Goal: Task Accomplishment & Management: Use online tool/utility

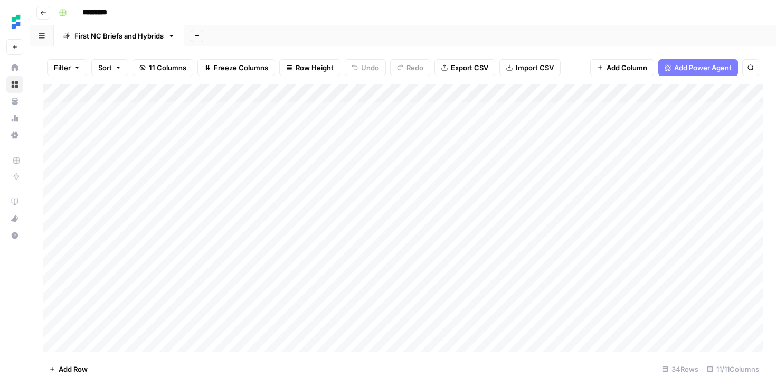
click at [45, 15] on icon "button" at bounding box center [43, 13] width 6 height 6
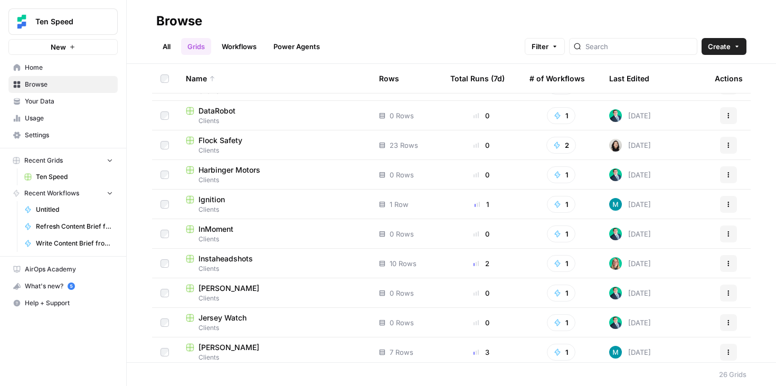
scroll to position [137, 0]
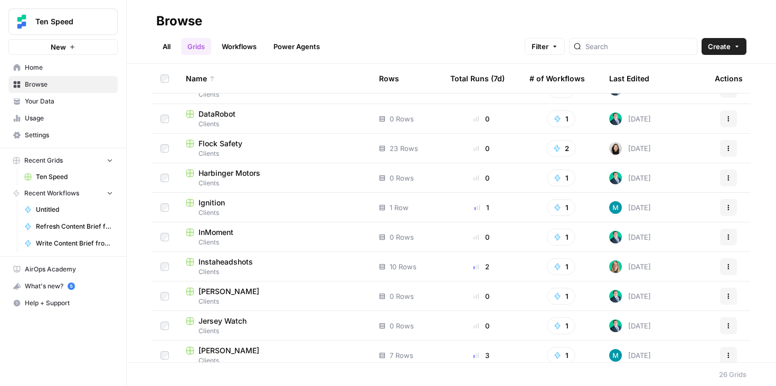
click at [269, 347] on div "[PERSON_NAME]" at bounding box center [274, 350] width 176 height 11
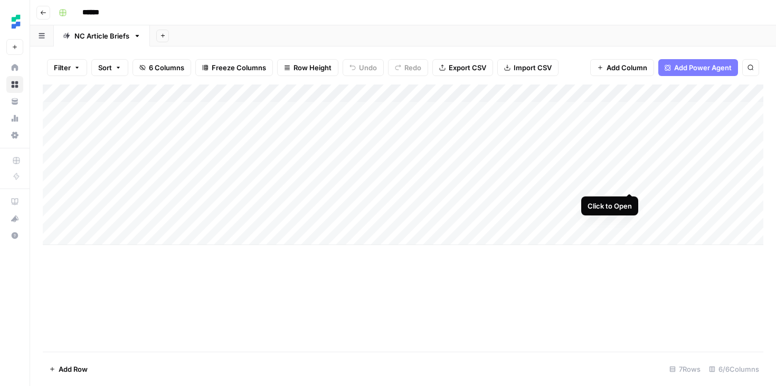
click at [630, 184] on div "Add Column" at bounding box center [403, 164] width 720 height 160
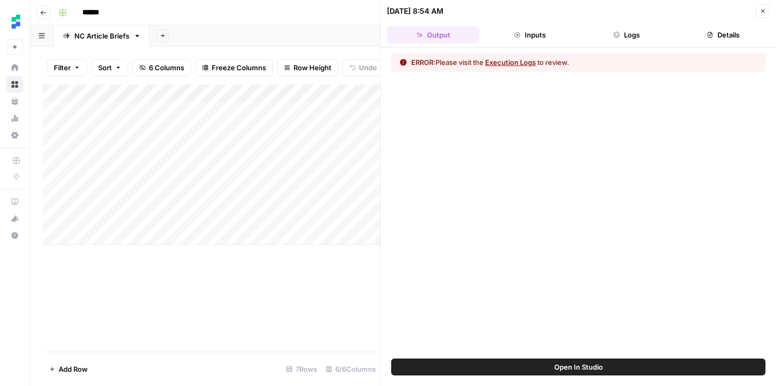
click at [539, 39] on button "Inputs" at bounding box center [529, 34] width 92 height 17
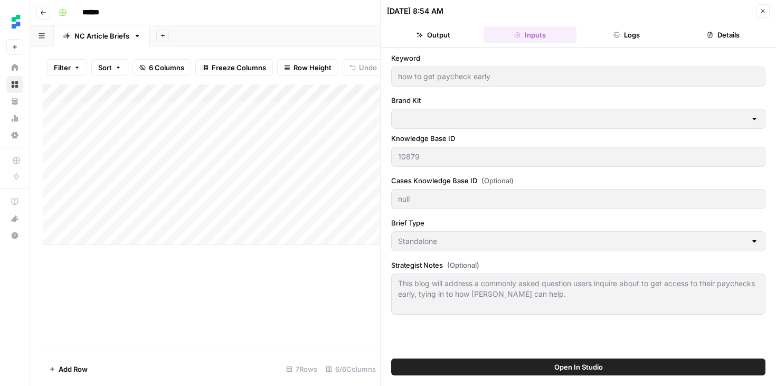
type input "[PERSON_NAME]"
click at [627, 39] on button "Logs" at bounding box center [627, 34] width 92 height 17
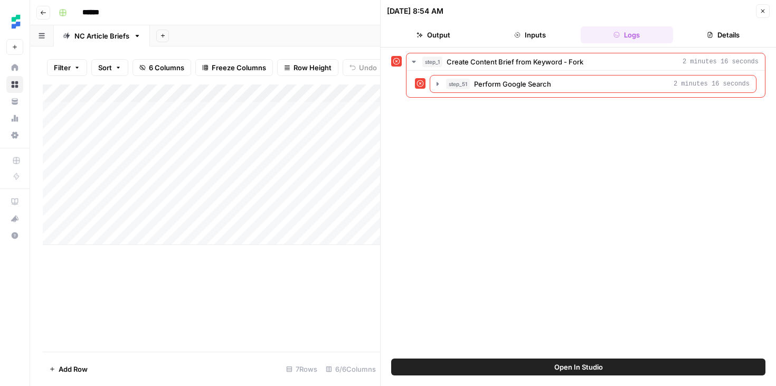
click at [518, 31] on button "Inputs" at bounding box center [529, 34] width 92 height 17
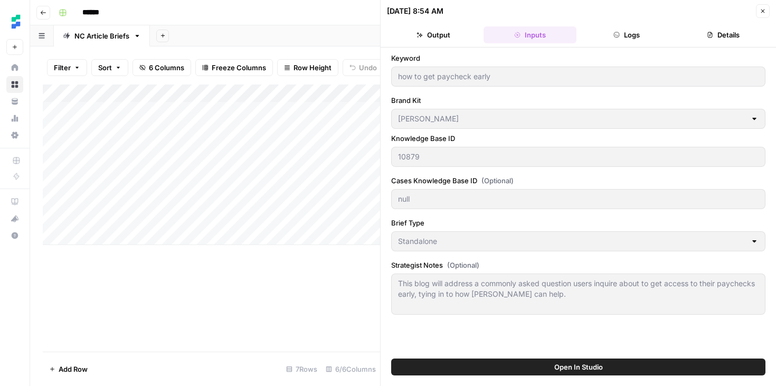
click at [601, 42] on button "Logs" at bounding box center [627, 34] width 92 height 17
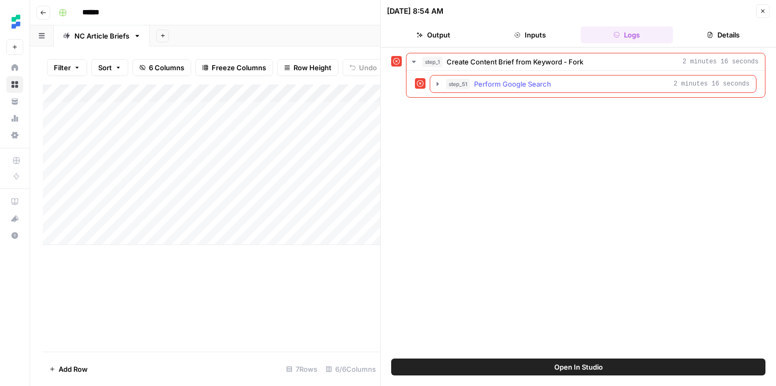
click at [531, 83] on span "Perform Google Search" at bounding box center [512, 84] width 77 height 11
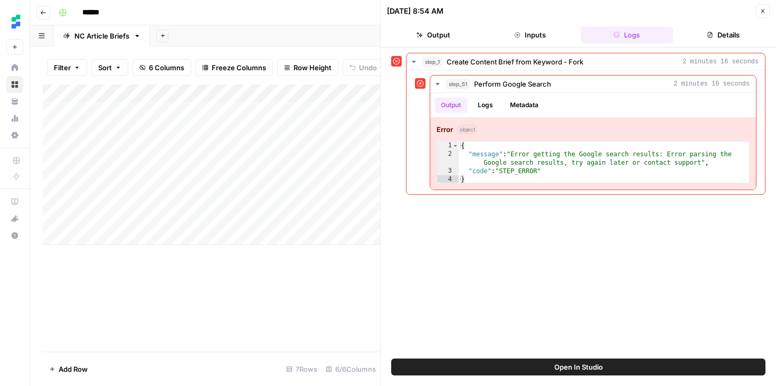
click at [278, 267] on div "Add Column" at bounding box center [211, 217] width 337 height 267
click at [762, 13] on icon "button" at bounding box center [763, 11] width 6 height 6
